Goal: Navigation & Orientation: Find specific page/section

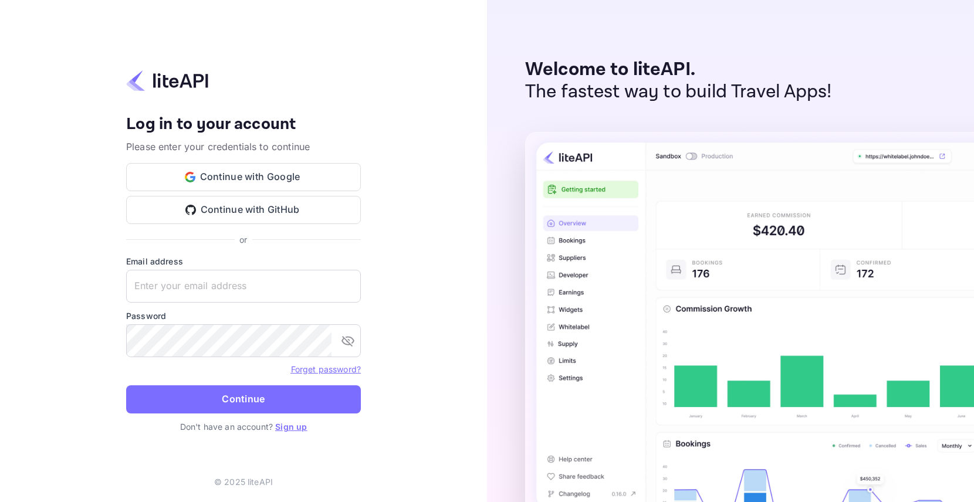
type input "[EMAIL_ADDRESS][DOMAIN_NAME]"
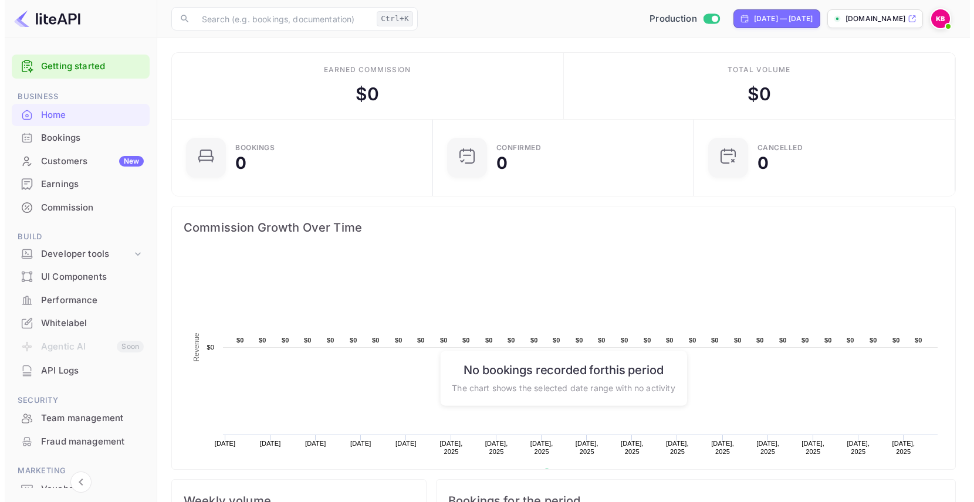
scroll to position [182, 245]
click at [61, 138] on div "Bookings" at bounding box center [87, 137] width 103 height 13
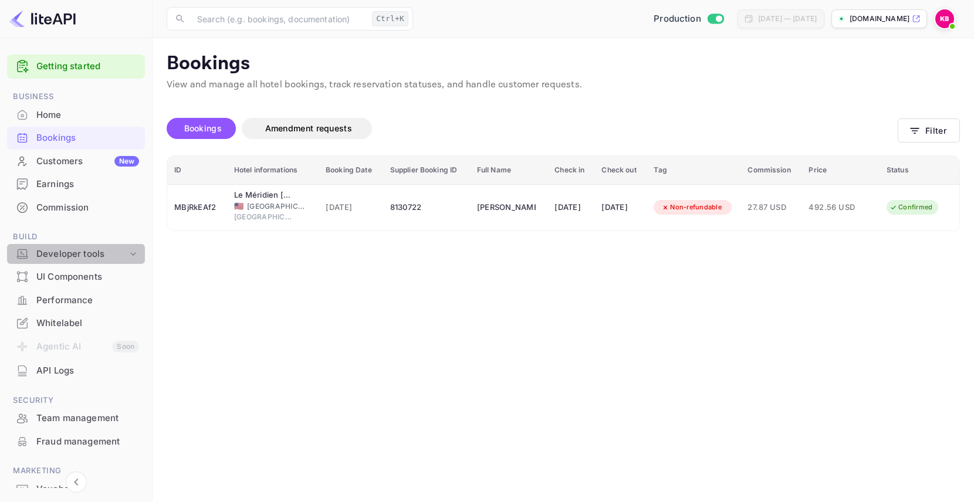
click at [77, 252] on div "Developer tools" at bounding box center [81, 253] width 91 height 13
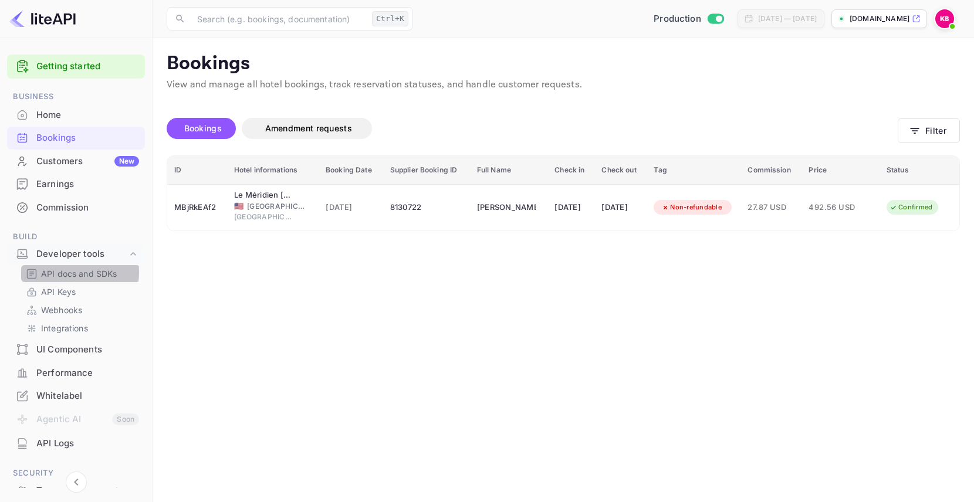
click at [67, 272] on p "API docs and SDKs" at bounding box center [79, 273] width 76 height 12
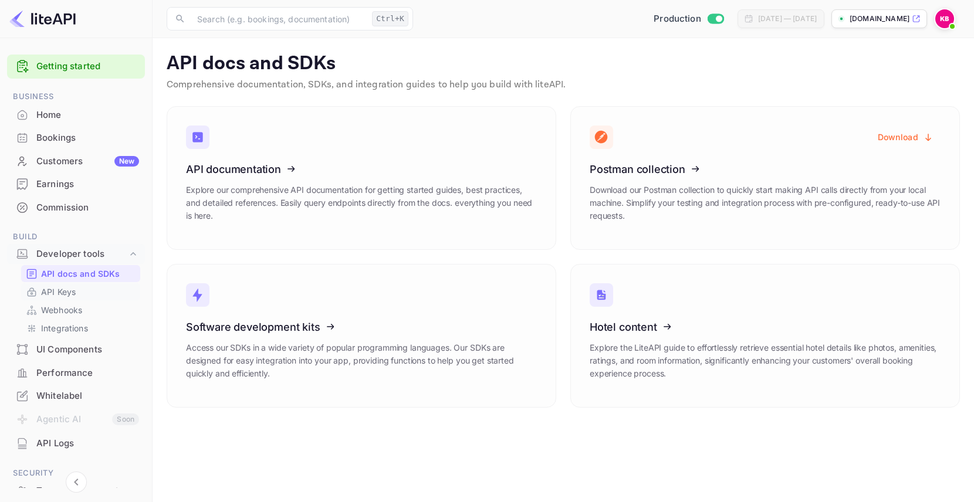
click at [64, 289] on p "API Keys" at bounding box center [58, 292] width 35 height 12
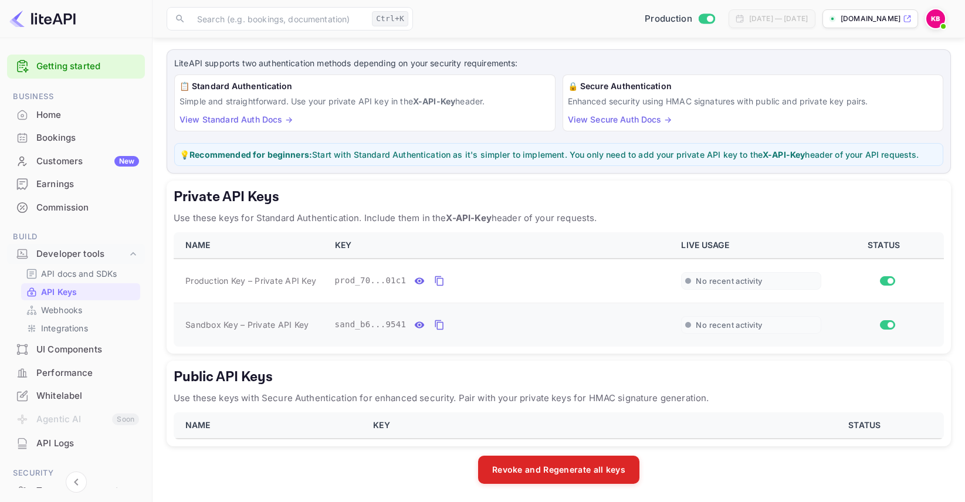
scroll to position [57, 0]
click at [70, 276] on p "API docs and SDKs" at bounding box center [79, 273] width 76 height 12
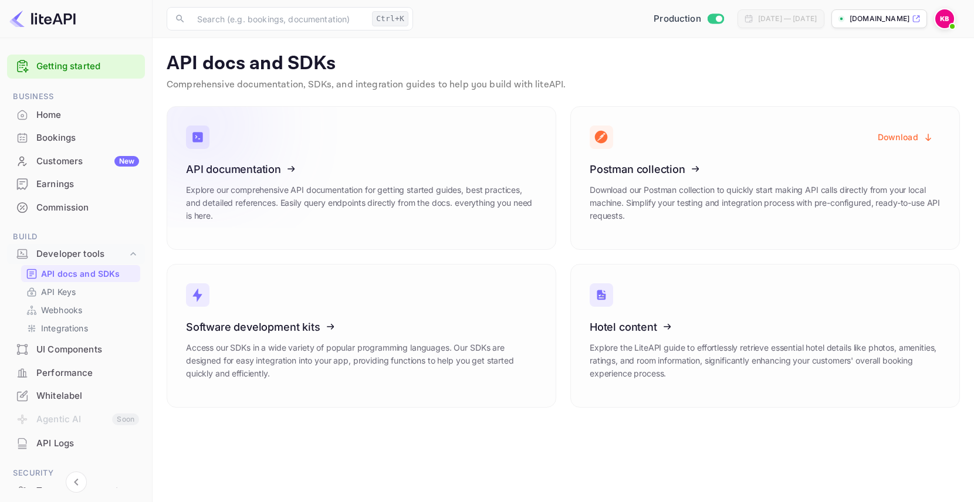
click at [247, 184] on icon at bounding box center [258, 167] width 182 height 121
